Goal: Task Accomplishment & Management: Manage account settings

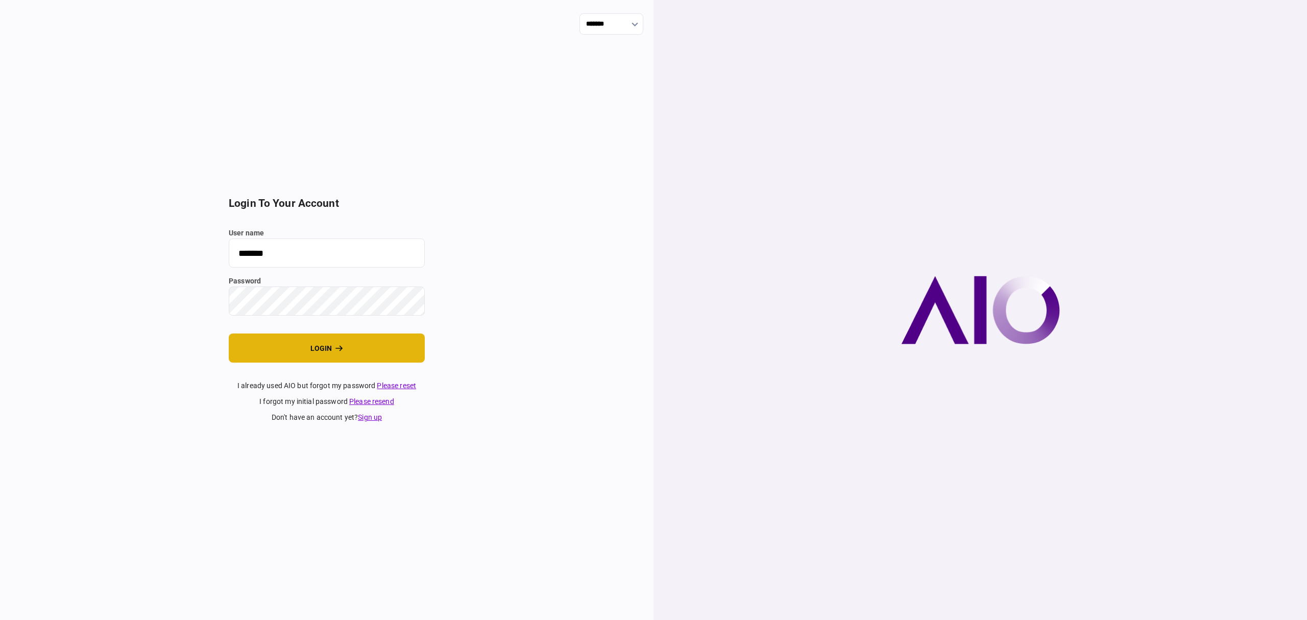
click at [317, 356] on button "login" at bounding box center [327, 347] width 196 height 29
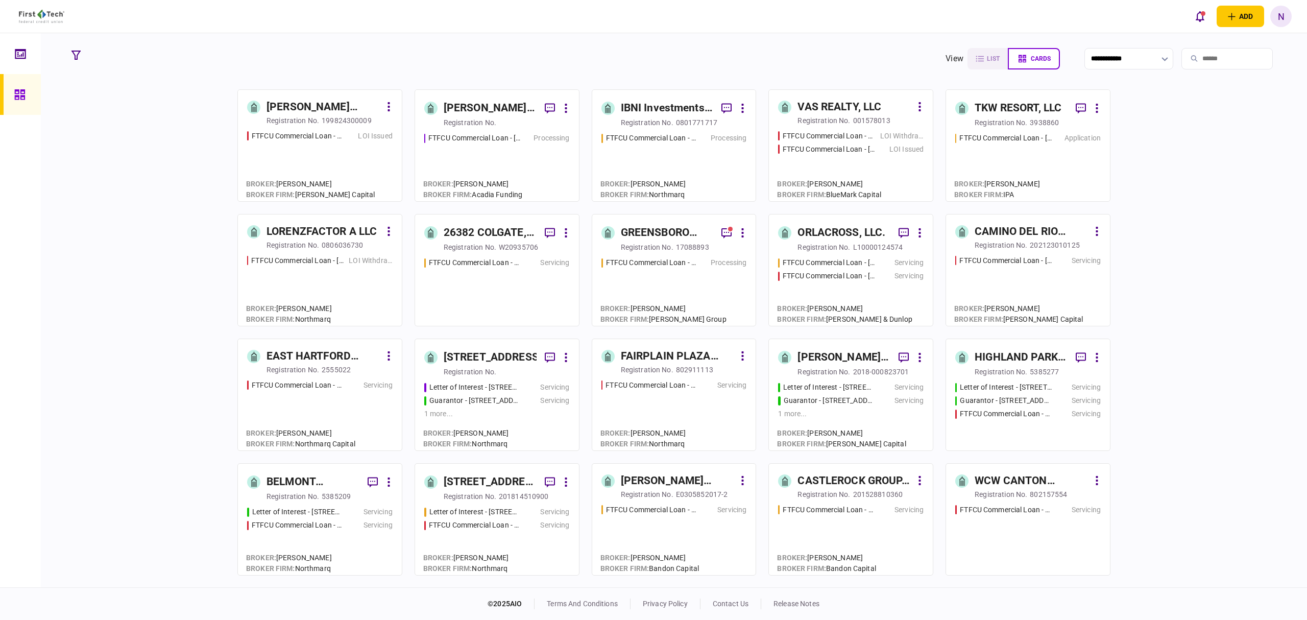
click at [297, 121] on div "registration no." at bounding box center [293, 120] width 53 height 10
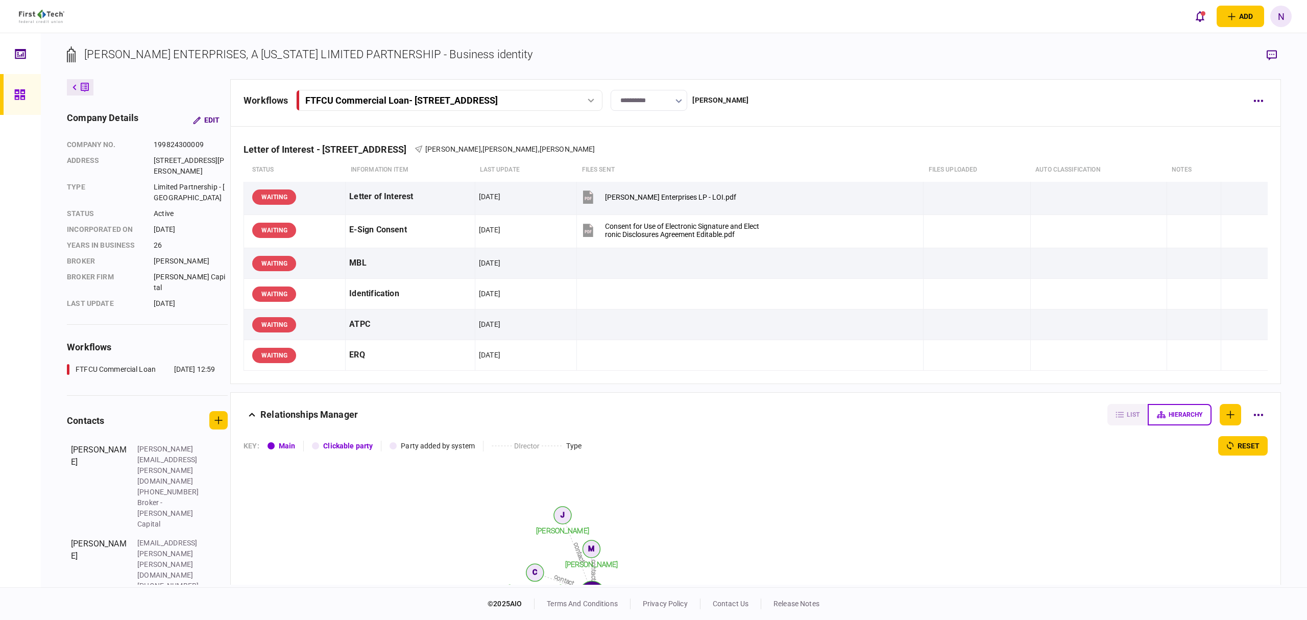
click at [23, 92] on icon at bounding box center [19, 95] width 11 height 12
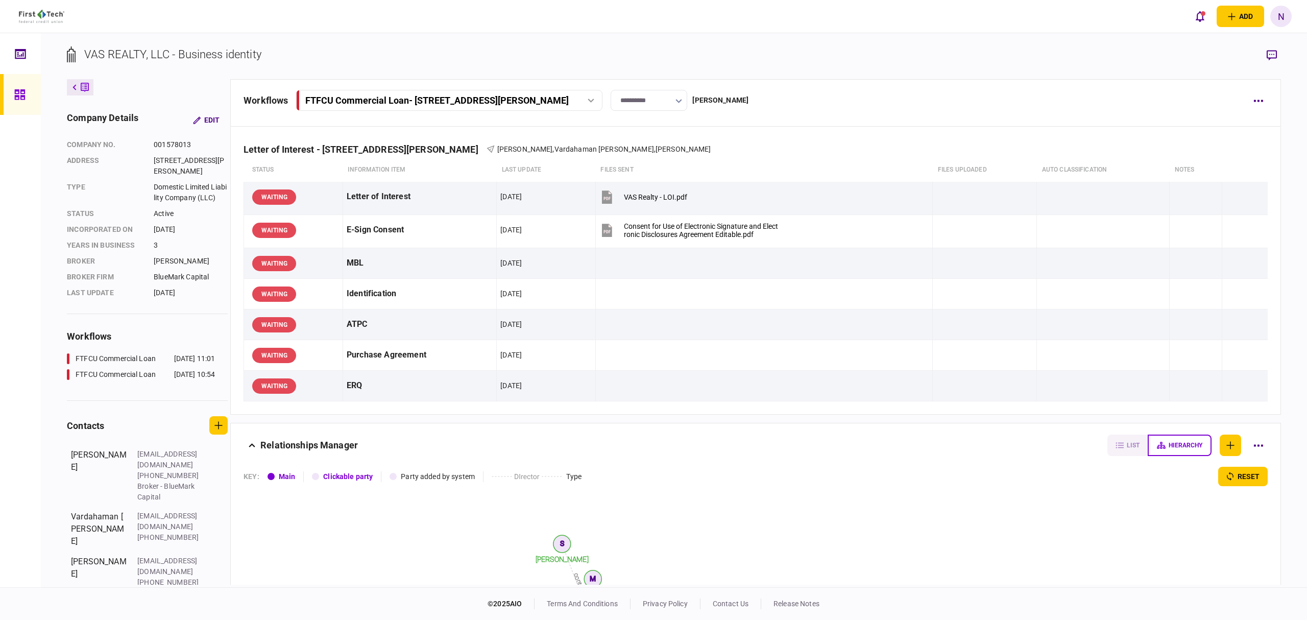
click at [3, 94] on link at bounding box center [20, 94] width 41 height 41
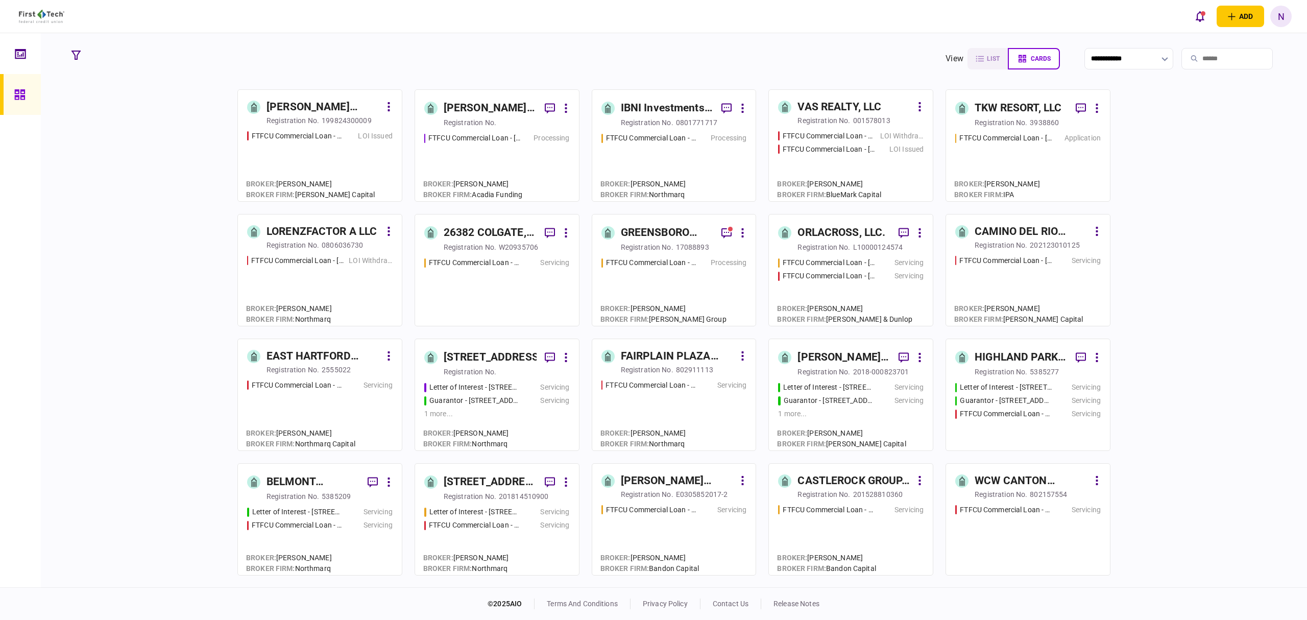
click at [993, 107] on div "TKW RESORT, LLC" at bounding box center [1018, 108] width 87 height 16
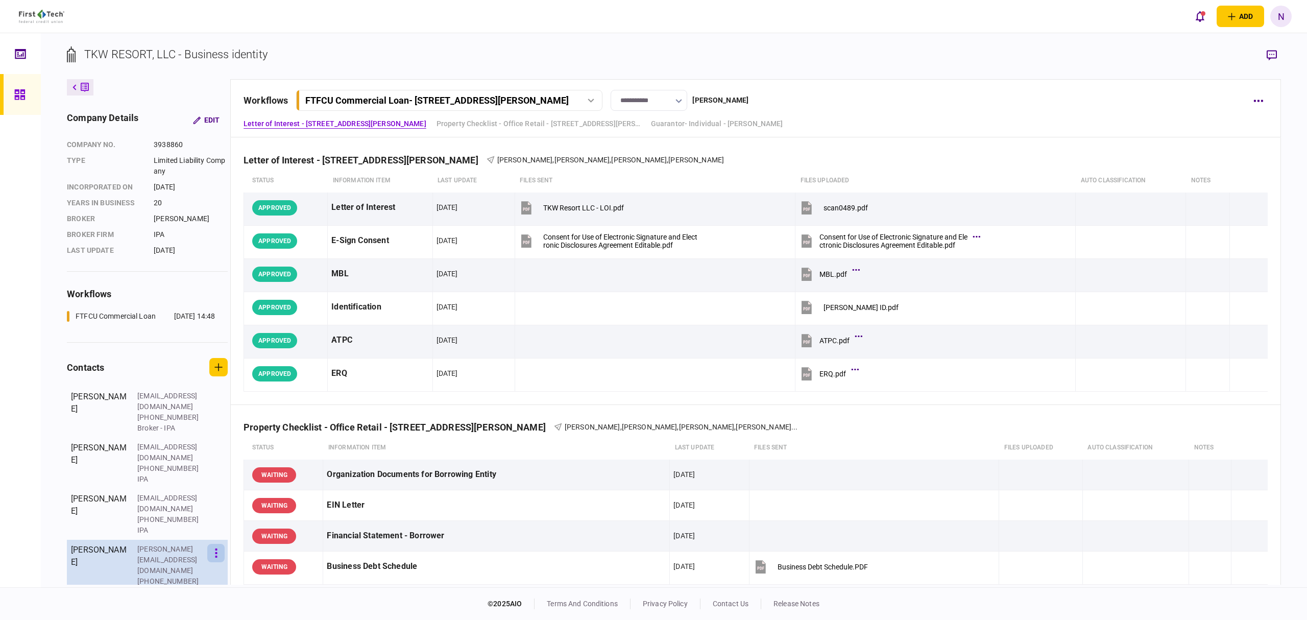
click at [224, 544] on button "button" at bounding box center [215, 553] width 17 height 18
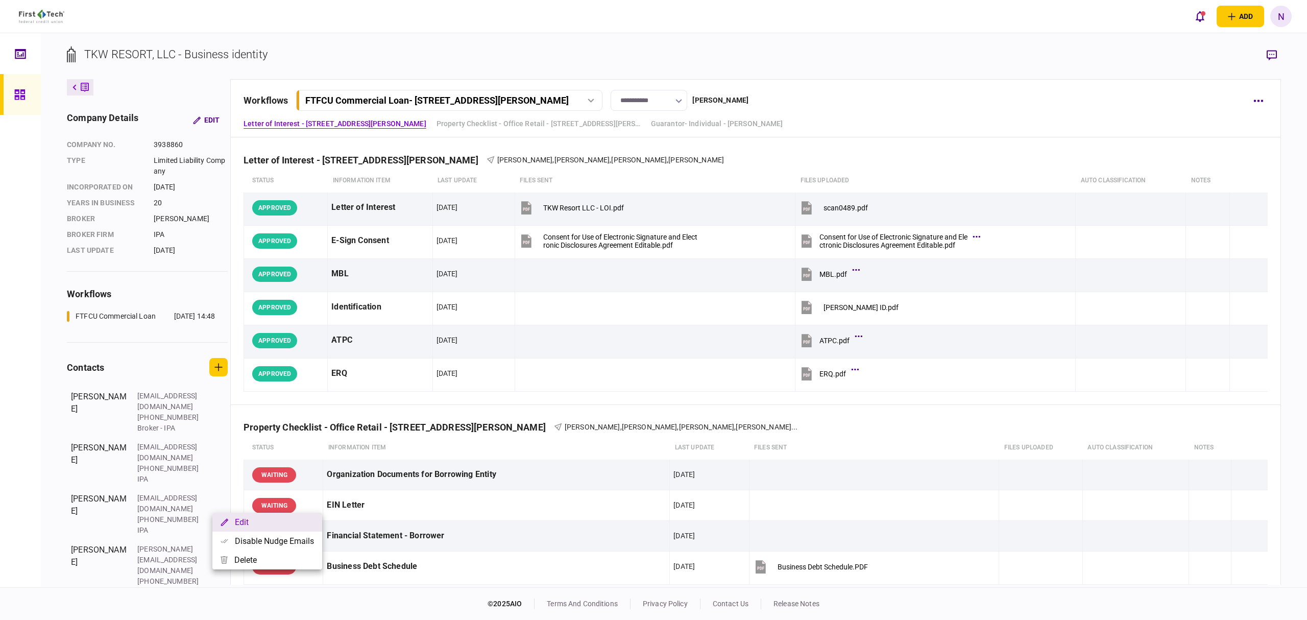
click at [249, 525] on button "Edit" at bounding box center [267, 522] width 110 height 19
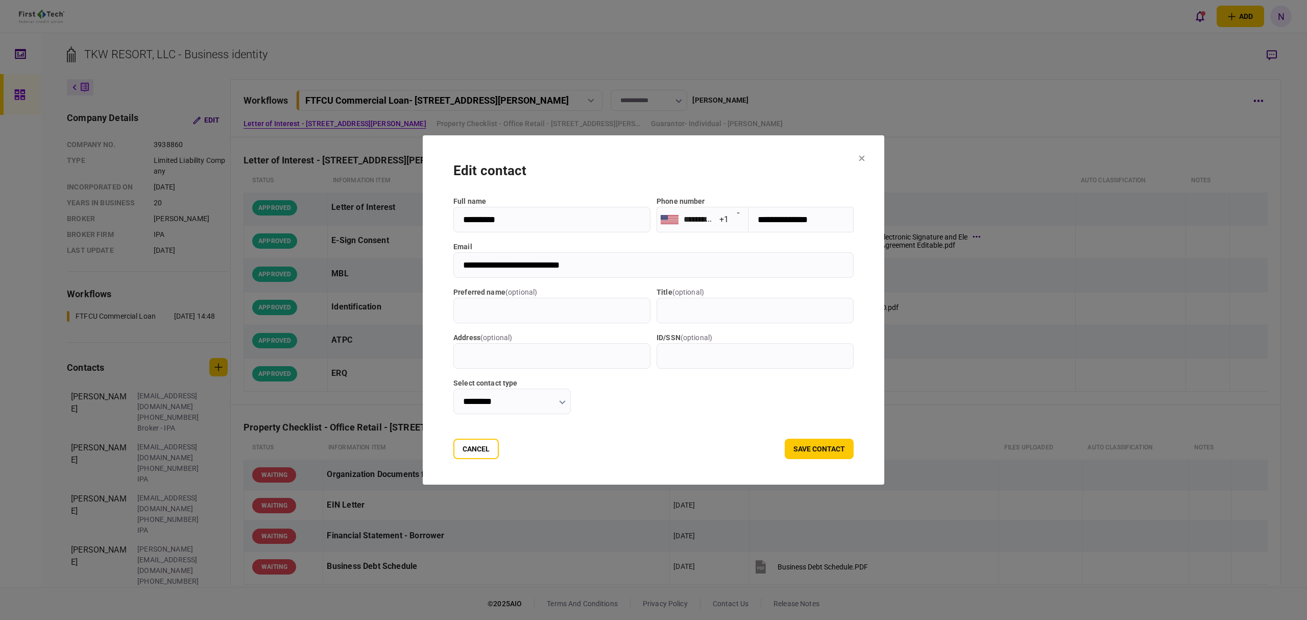
drag, startPoint x: 837, startPoint y: 222, endPoint x: 743, endPoint y: 219, distance: 94.0
click at [743, 219] on section "**********" at bounding box center [755, 220] width 197 height 26
click at [971, 573] on div at bounding box center [653, 310] width 1307 height 620
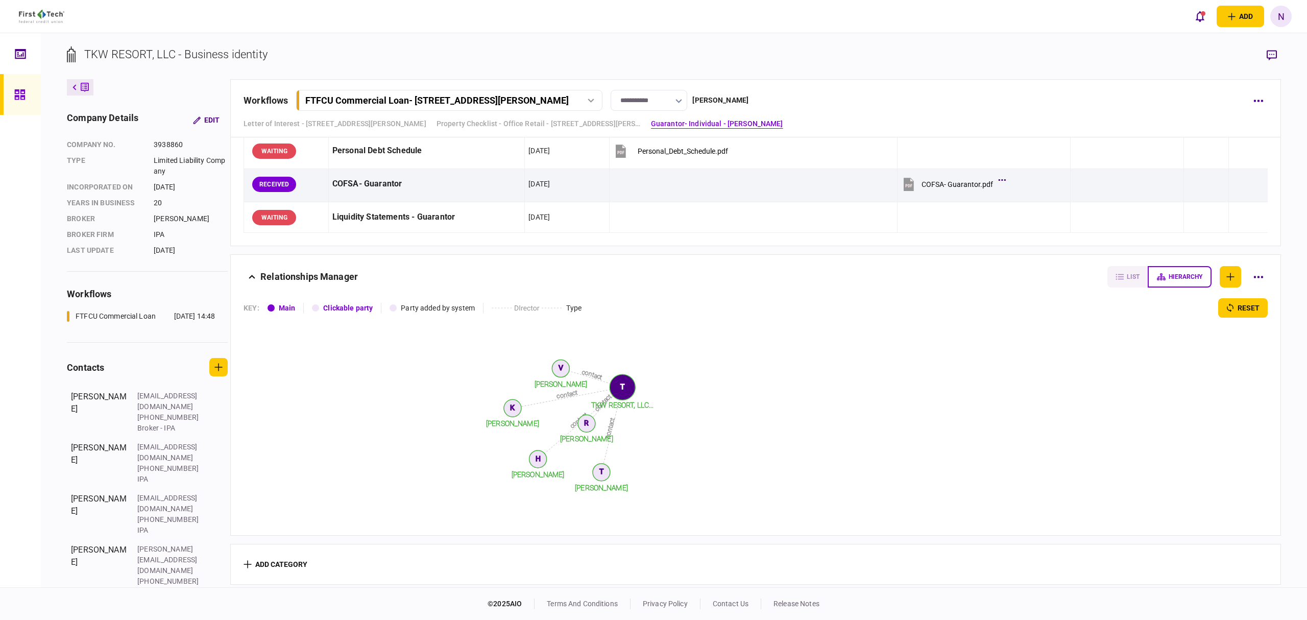
scroll to position [726, 0]
